Goal: Transaction & Acquisition: Purchase product/service

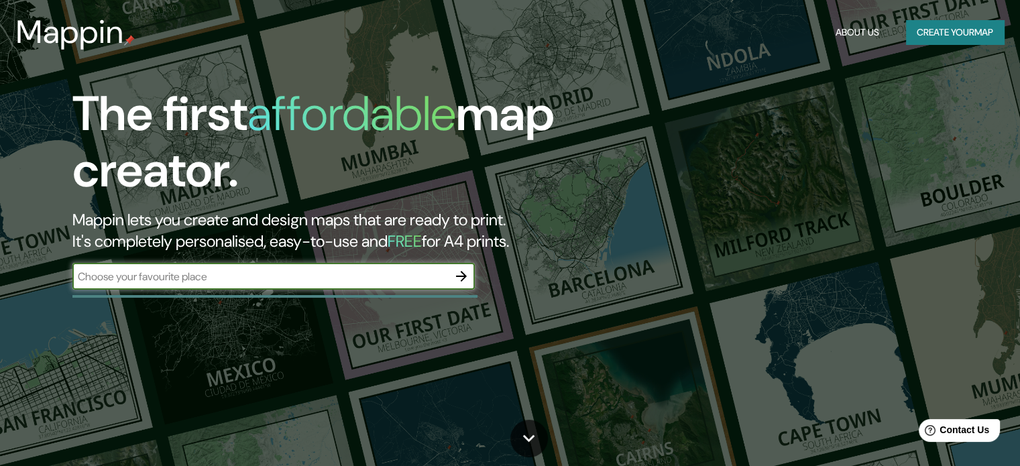
click at [333, 274] on input "text" at bounding box center [260, 276] width 376 height 15
type input "IGUALADA [GEOGRAPHIC_DATA]"
click at [458, 280] on icon "button" at bounding box center [462, 276] width 16 height 16
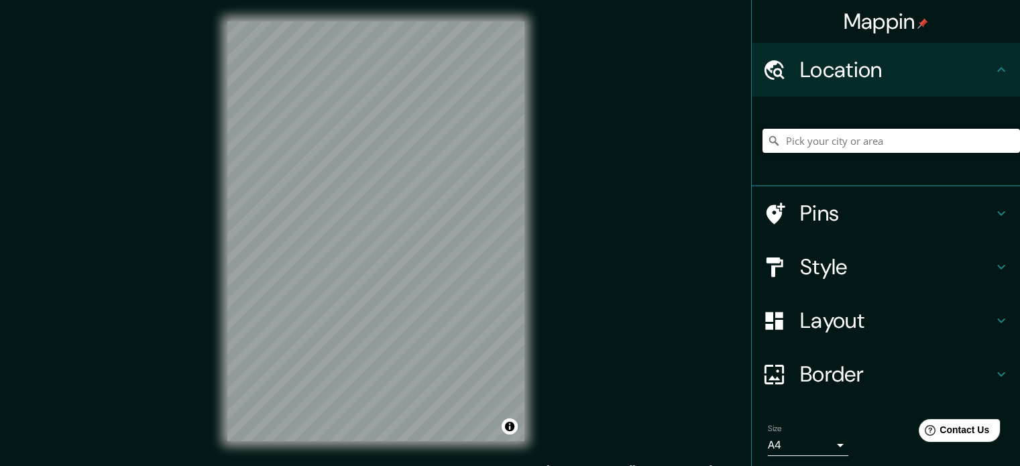
click at [797, 146] on input "Pick your city or area" at bounding box center [892, 141] width 258 height 24
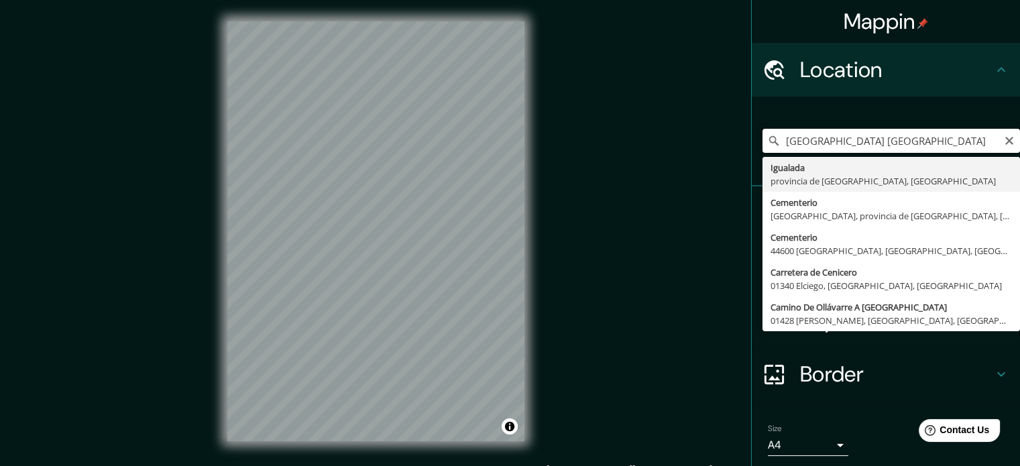
drag, startPoint x: 946, startPoint y: 136, endPoint x: 719, endPoint y: 140, distance: 227.5
click at [719, 140] on div "Mappin Location [GEOGRAPHIC_DATA] [GEOGRAPHIC_DATA] [GEOGRAPHIC_DATA] [GEOGRAPH…" at bounding box center [510, 242] width 1020 height 484
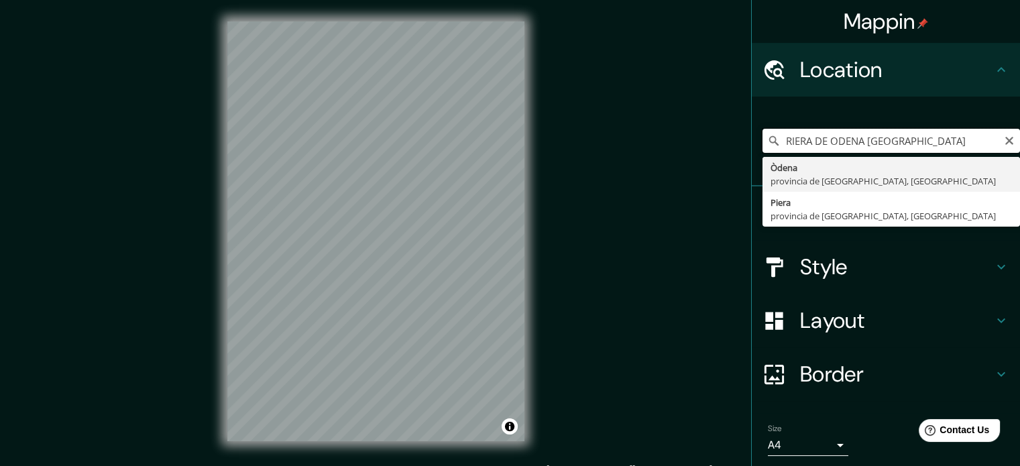
drag, startPoint x: 923, startPoint y: 144, endPoint x: 727, endPoint y: 133, distance: 196.2
click at [727, 133] on div "Mappin Location [GEOGRAPHIC_DATA] DE [GEOGRAPHIC_DATA][PERSON_NAME][GEOGRAPHIC_…" at bounding box center [510, 242] width 1020 height 484
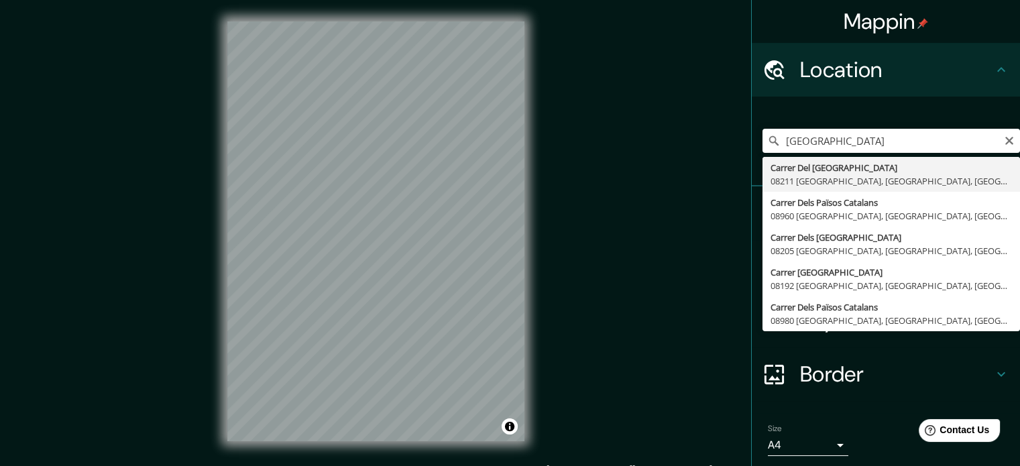
type input "[GEOGRAPHIC_DATA], 08211 [GEOGRAPHIC_DATA], [GEOGRAPHIC_DATA], [GEOGRAPHIC_DATA]"
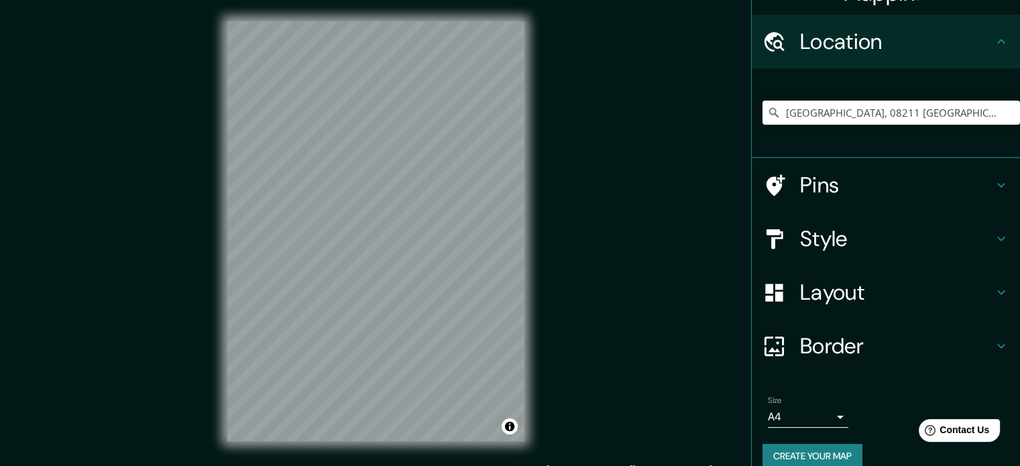
scroll to position [46, 0]
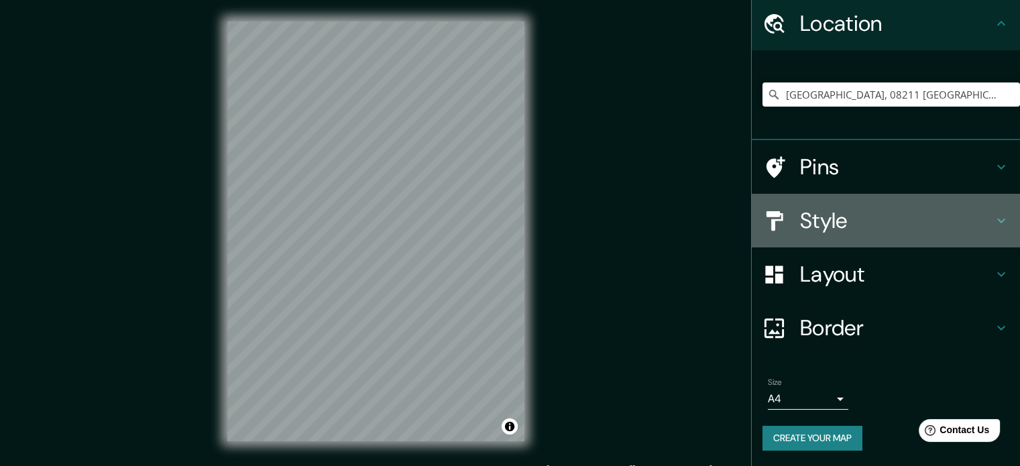
click at [940, 216] on h4 "Style" at bounding box center [896, 220] width 193 height 27
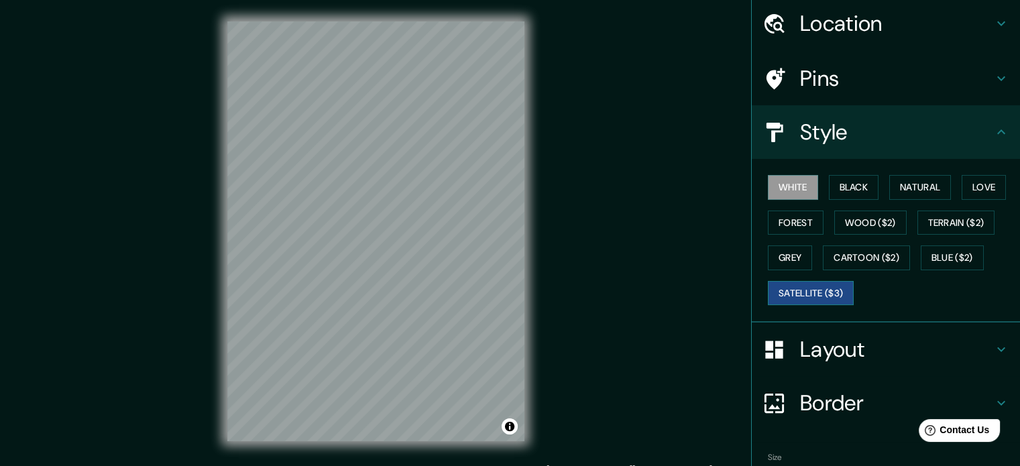
click at [815, 294] on button "Satellite ($3)" at bounding box center [811, 293] width 86 height 25
click at [164, 252] on div "Mappin Location [GEOGRAPHIC_DATA] [GEOGRAPHIC_DATA], [GEOGRAPHIC_DATA], [GEOGRA…" at bounding box center [510, 242] width 1020 height 484
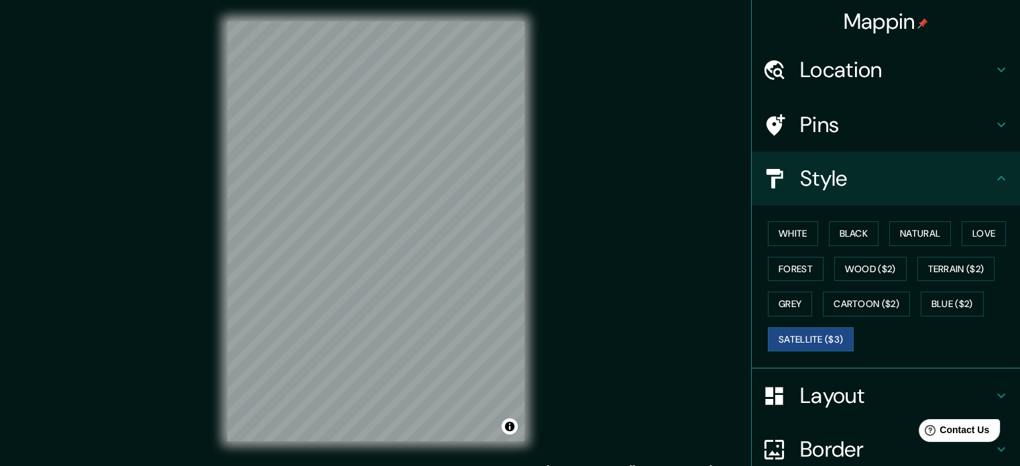
click at [849, 67] on h4 "Location" at bounding box center [896, 69] width 193 height 27
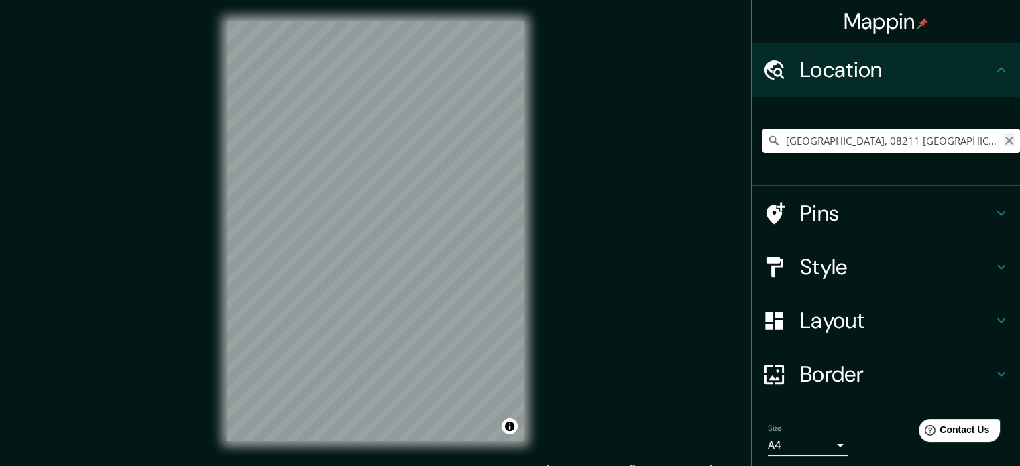
click at [1004, 140] on icon "Clear" at bounding box center [1009, 141] width 11 height 11
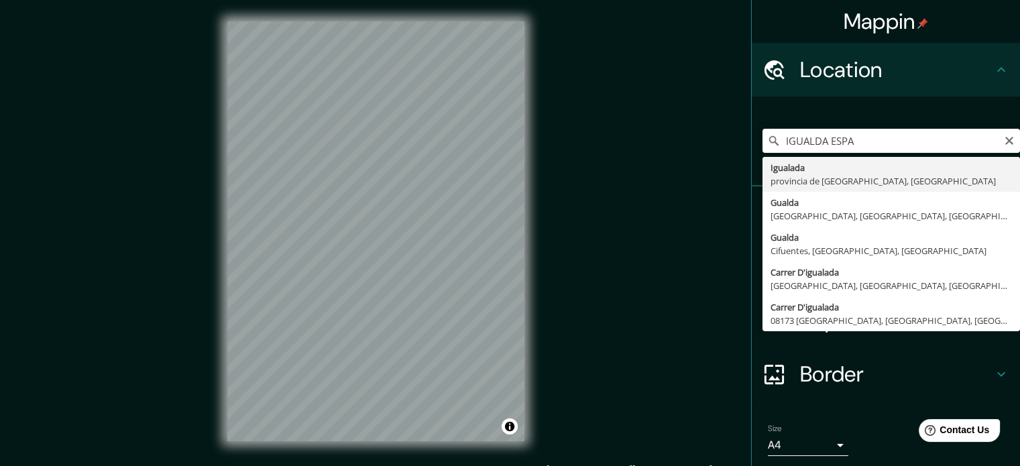
type input "Igualada, [GEOGRAPHIC_DATA], [GEOGRAPHIC_DATA]"
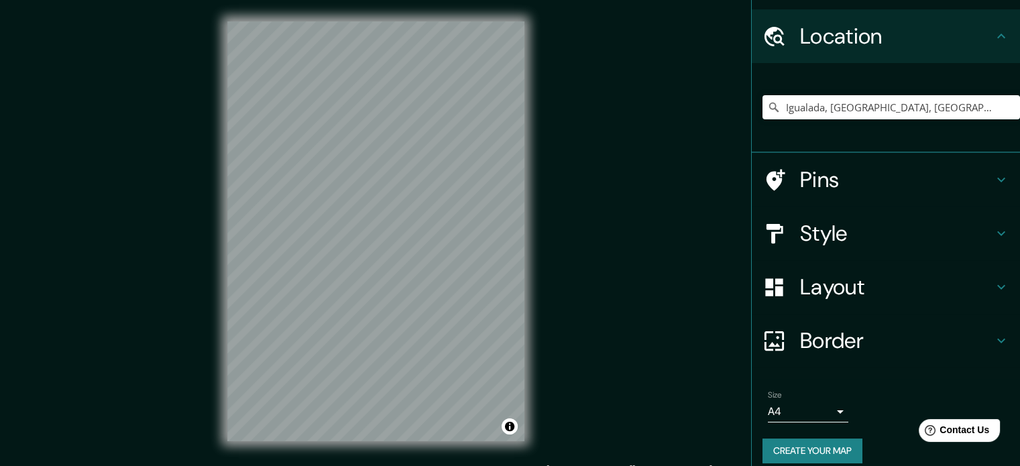
scroll to position [46, 0]
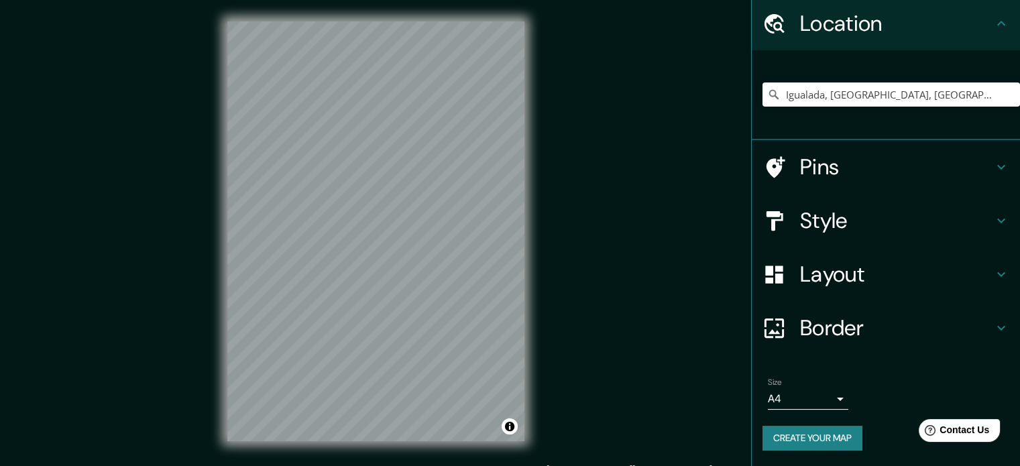
click at [879, 224] on h4 "Style" at bounding box center [896, 220] width 193 height 27
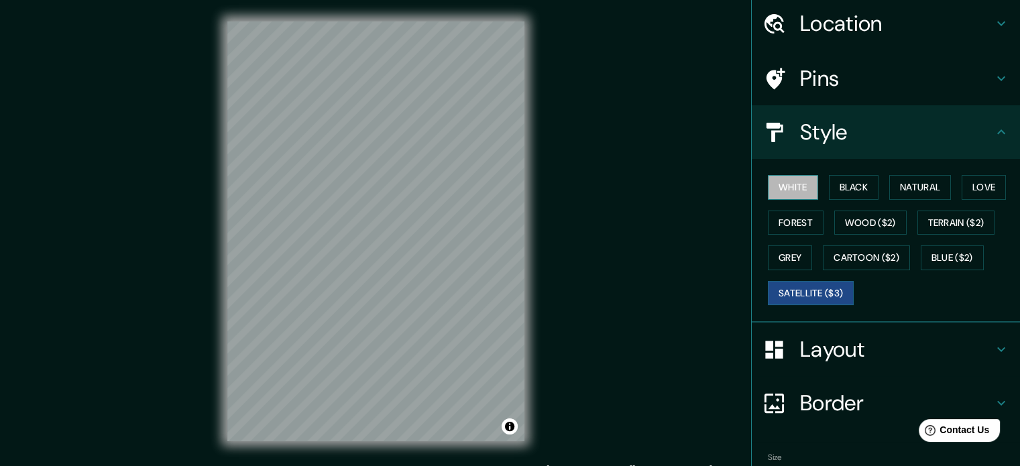
click at [790, 189] on button "White" at bounding box center [793, 187] width 50 height 25
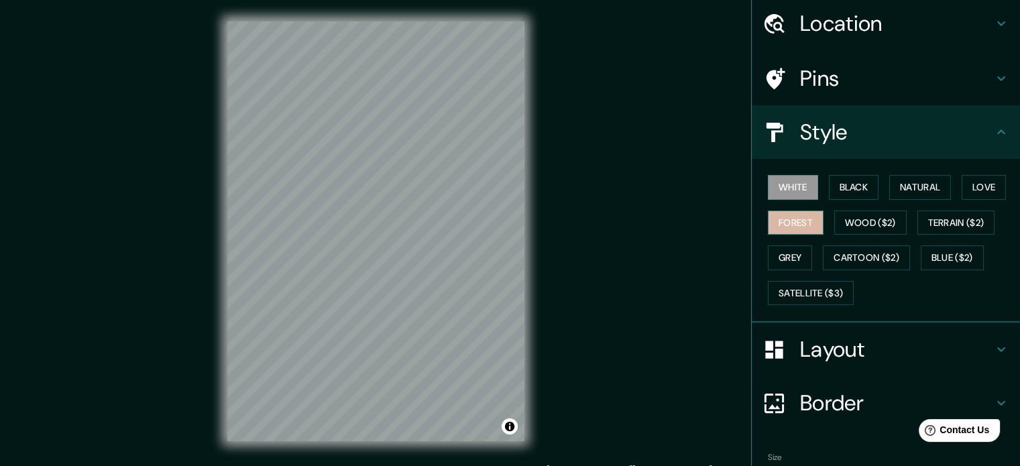
click at [794, 221] on button "Forest" at bounding box center [796, 223] width 56 height 25
click at [789, 253] on button "Grey" at bounding box center [790, 258] width 44 height 25
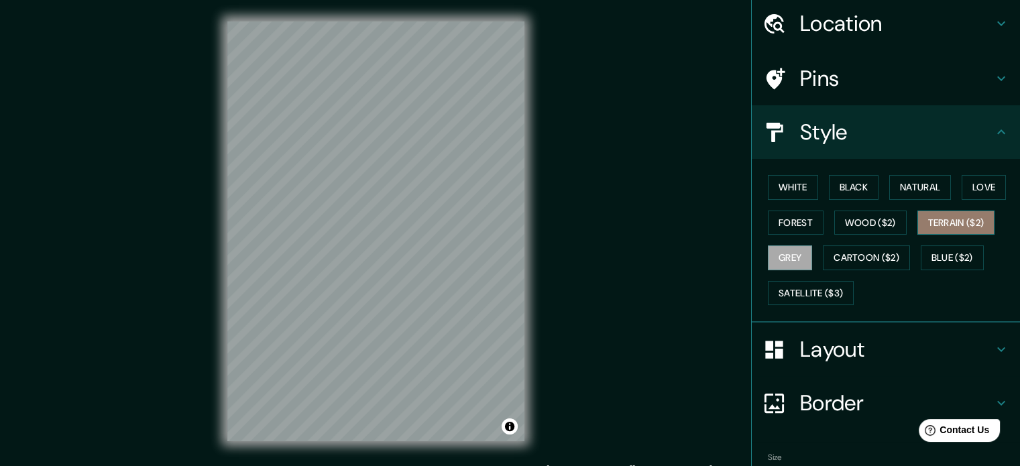
click at [969, 221] on button "Terrain ($2)" at bounding box center [957, 223] width 78 height 25
click at [978, 187] on button "Love" at bounding box center [984, 187] width 44 height 25
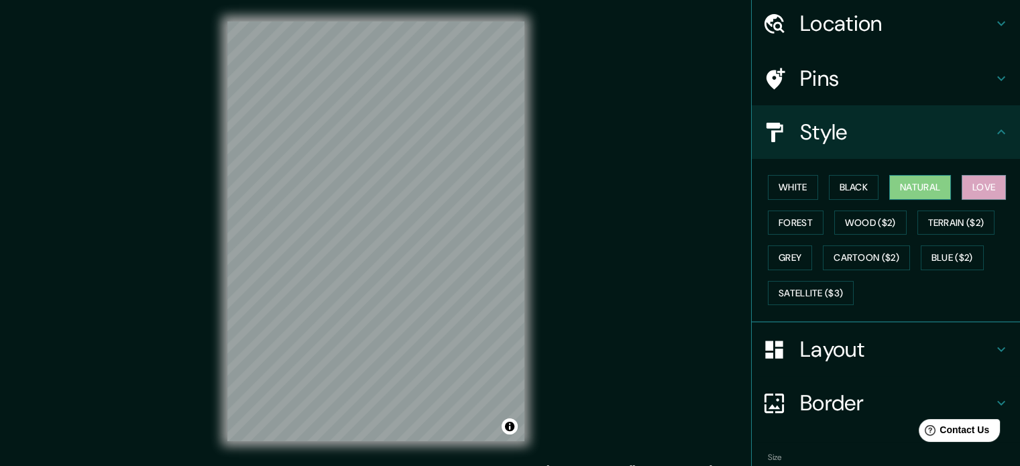
click at [909, 187] on button "Natural" at bounding box center [921, 187] width 62 height 25
click at [791, 296] on button "Satellite ($3)" at bounding box center [811, 293] width 86 height 25
click at [911, 183] on button "Natural" at bounding box center [921, 187] width 62 height 25
click at [807, 298] on button "Satellite ($3)" at bounding box center [811, 293] width 86 height 25
click at [906, 181] on button "Natural" at bounding box center [921, 187] width 62 height 25
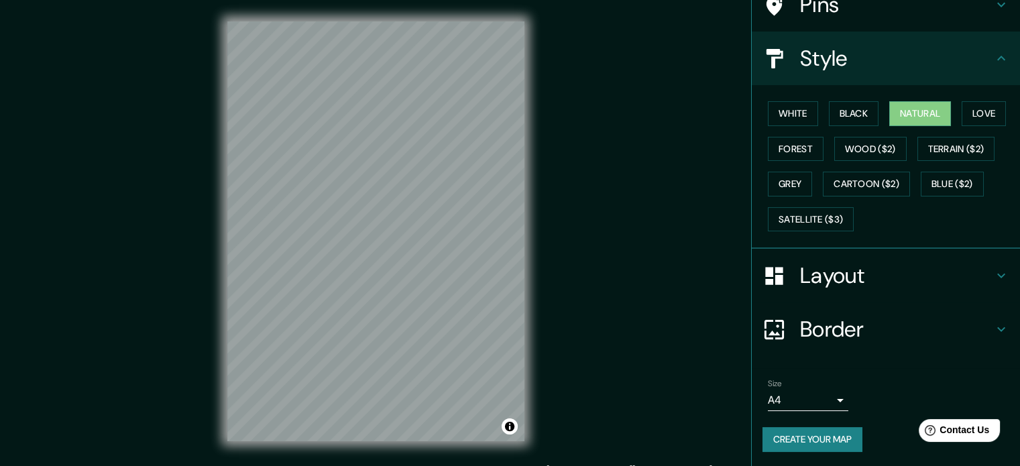
click at [802, 391] on body "Mappin Location [GEOGRAPHIC_DATA], [GEOGRAPHIC_DATA], [GEOGRAPHIC_DATA] Pins St…" at bounding box center [510, 233] width 1020 height 466
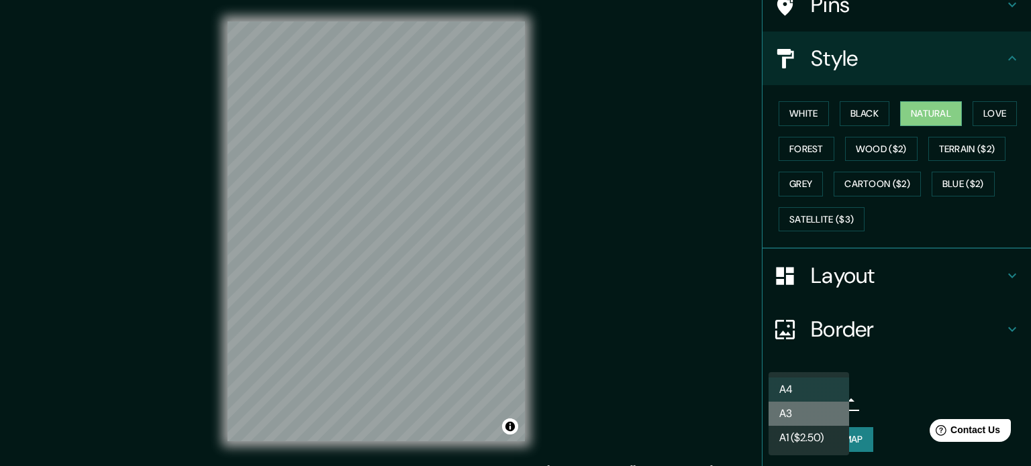
click at [812, 416] on li "A3" at bounding box center [808, 414] width 81 height 24
type input "a4"
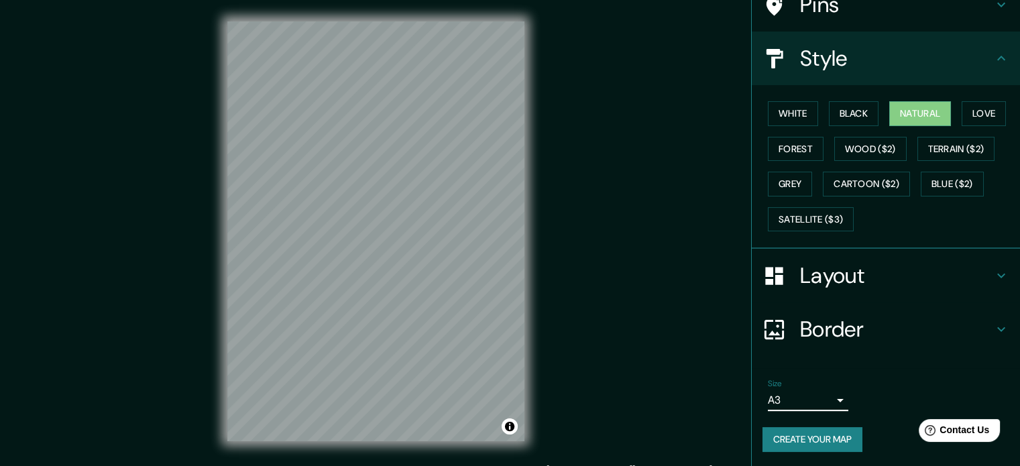
click at [812, 443] on button "Create your map" at bounding box center [813, 439] width 100 height 25
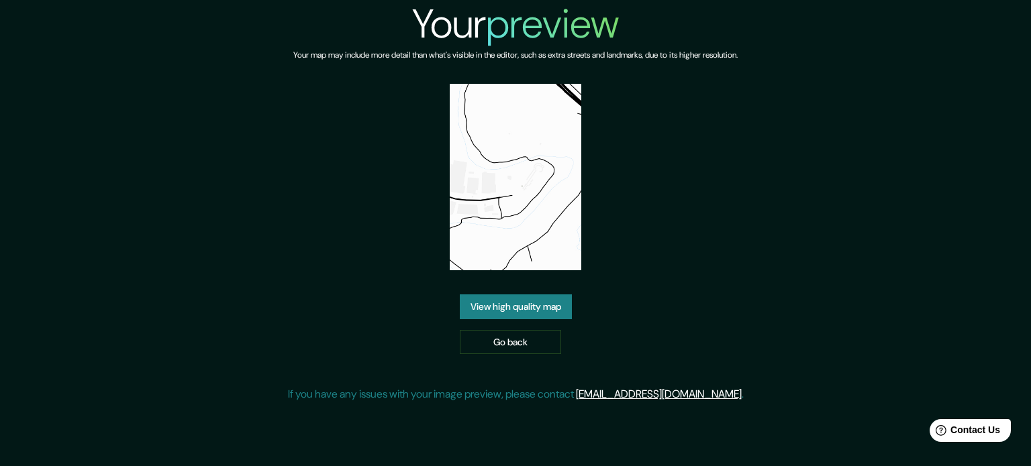
click at [529, 224] on img at bounding box center [516, 177] width 132 height 187
click at [681, 179] on div "Your preview Your map may include more detail than what's visible in the editor…" at bounding box center [516, 206] width 456 height 413
click at [536, 313] on link "View high quality map" at bounding box center [516, 307] width 112 height 25
click at [537, 336] on link "Go back" at bounding box center [510, 342] width 101 height 25
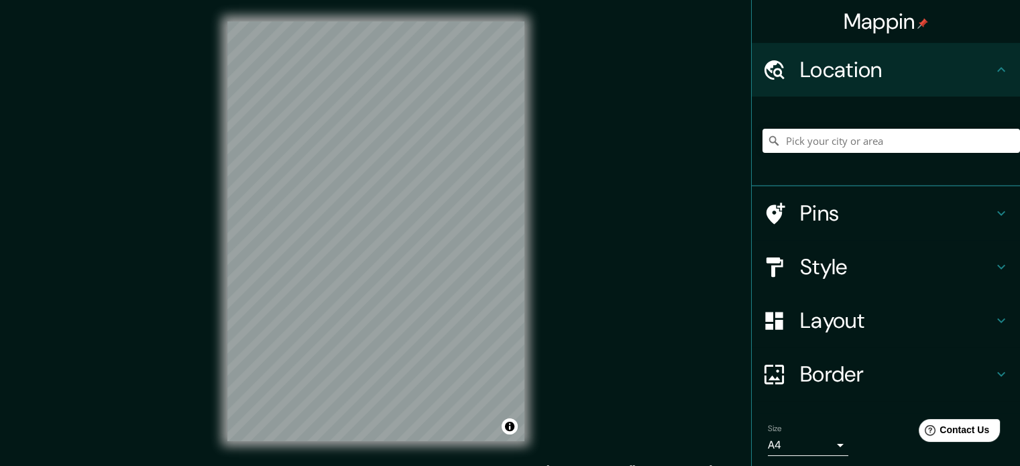
click at [655, 211] on div "Mappin Location Pins Style Layout Border Choose a border. Hint : you can make l…" at bounding box center [510, 242] width 1020 height 484
click at [811, 143] on input "Pick your city or area" at bounding box center [892, 141] width 258 height 24
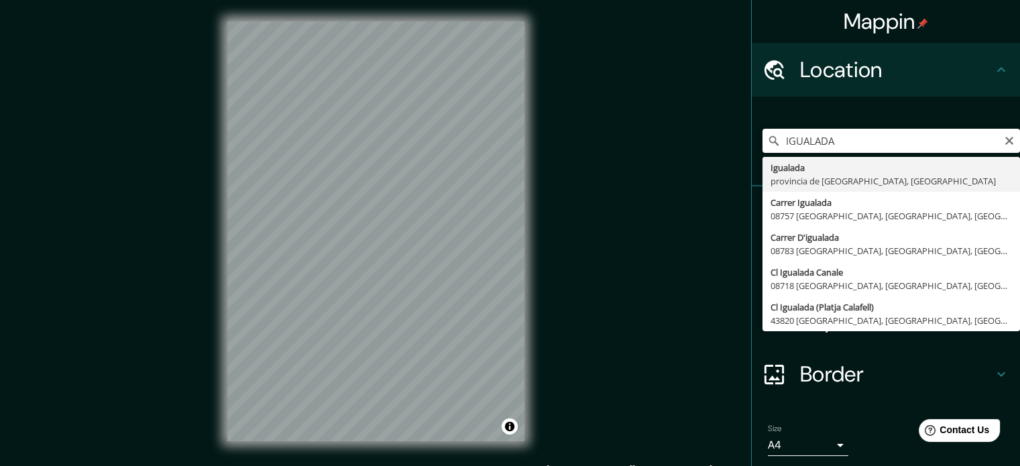
type input "Igualada, [GEOGRAPHIC_DATA], [GEOGRAPHIC_DATA]"
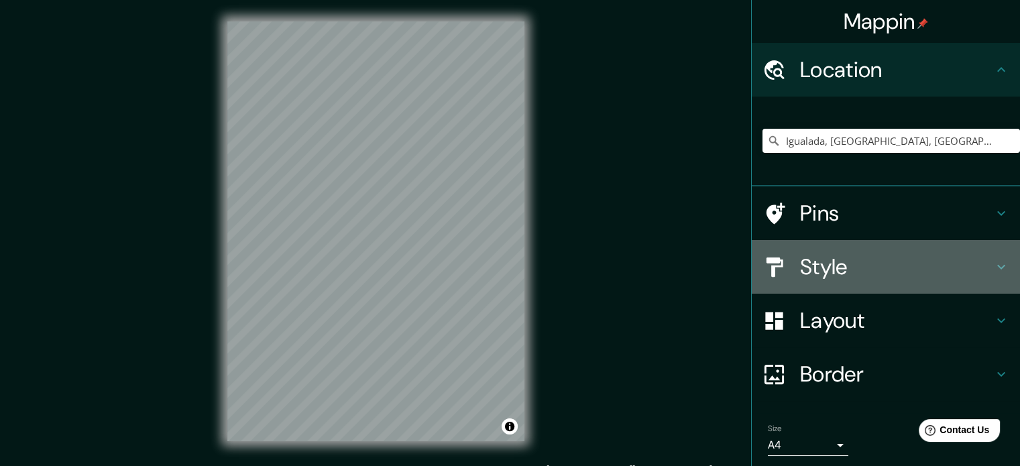
click at [884, 271] on h4 "Style" at bounding box center [896, 267] width 193 height 27
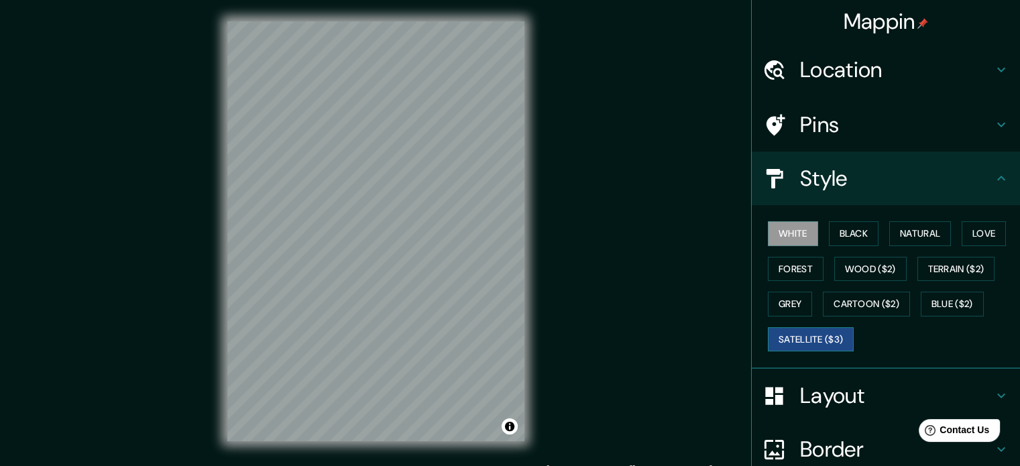
click at [821, 336] on button "Satellite ($3)" at bounding box center [811, 339] width 86 height 25
click at [900, 234] on button "Natural" at bounding box center [921, 233] width 62 height 25
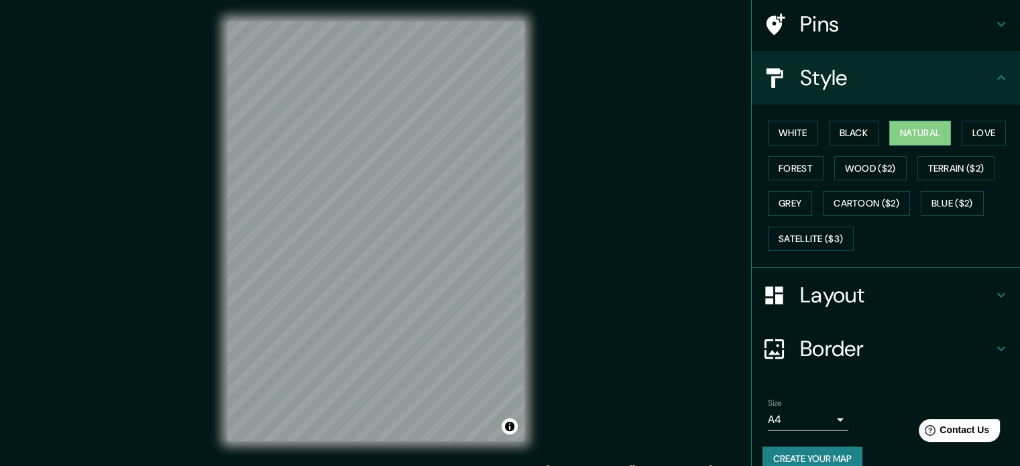
scroll to position [120, 0]
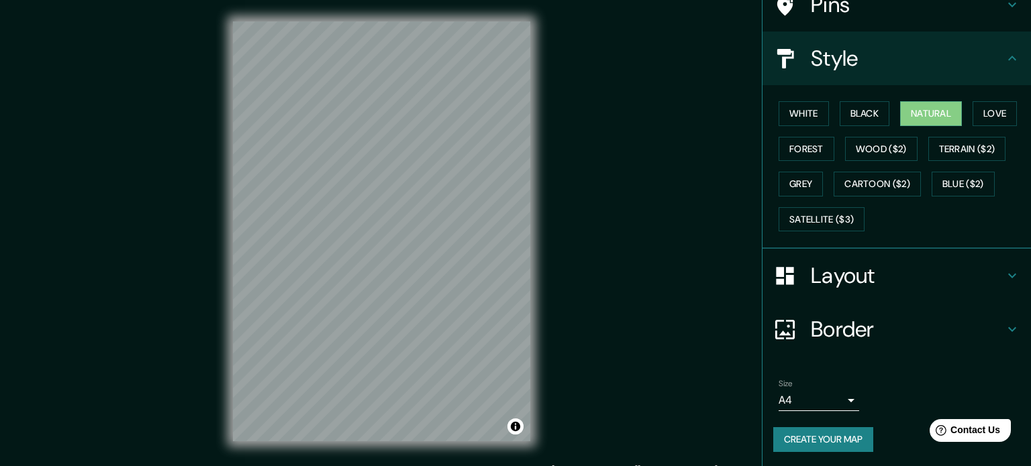
click at [804, 397] on body "Mappin Location [GEOGRAPHIC_DATA], [GEOGRAPHIC_DATA], [GEOGRAPHIC_DATA] Pins St…" at bounding box center [515, 233] width 1031 height 466
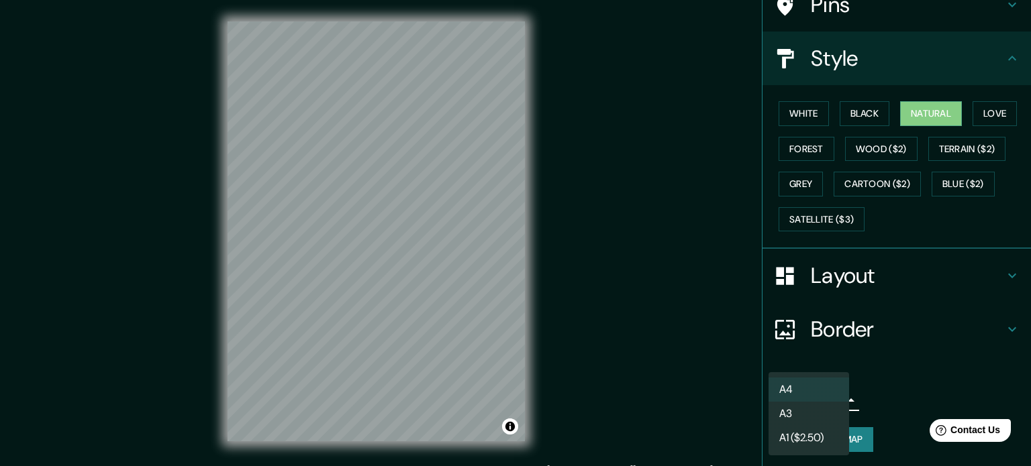
click at [794, 419] on li "A3" at bounding box center [808, 414] width 81 height 24
type input "a4"
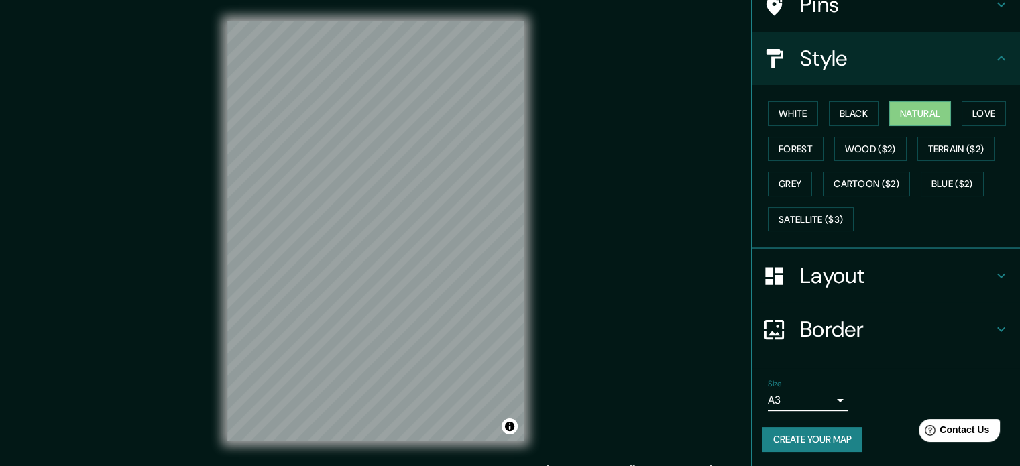
click at [802, 443] on button "Create your map" at bounding box center [813, 439] width 100 height 25
